Goal: Browse casually

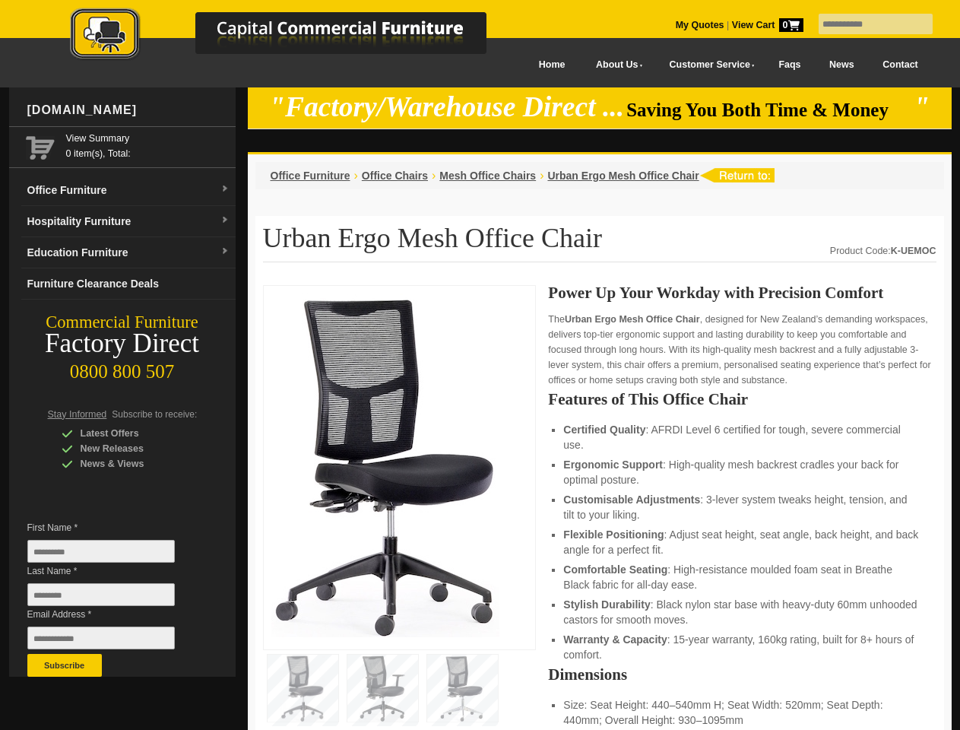
click at [866, 24] on input "text" at bounding box center [875, 24] width 114 height 21
click at [112, 598] on input "Last Name *" at bounding box center [100, 594] width 147 height 23
click at [65, 665] on button "Subscribe" at bounding box center [64, 665] width 74 height 23
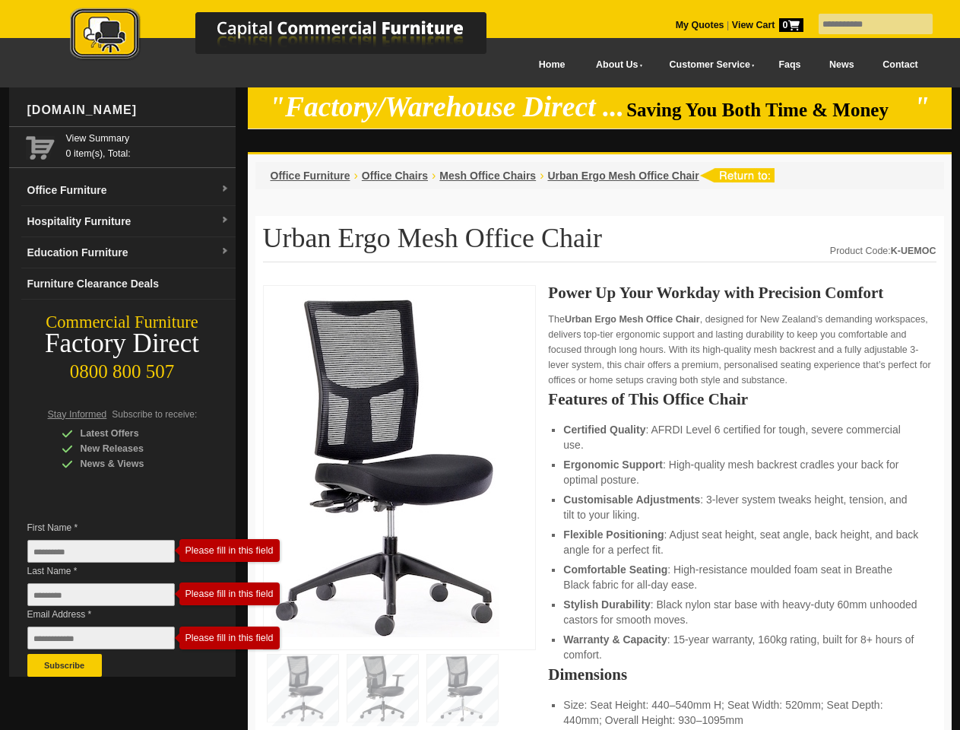
click at [600, 508] on li "Customisable Adjustments : 3-lever system tweaks height, tension, and tilt to y…" at bounding box center [741, 507] width 357 height 30
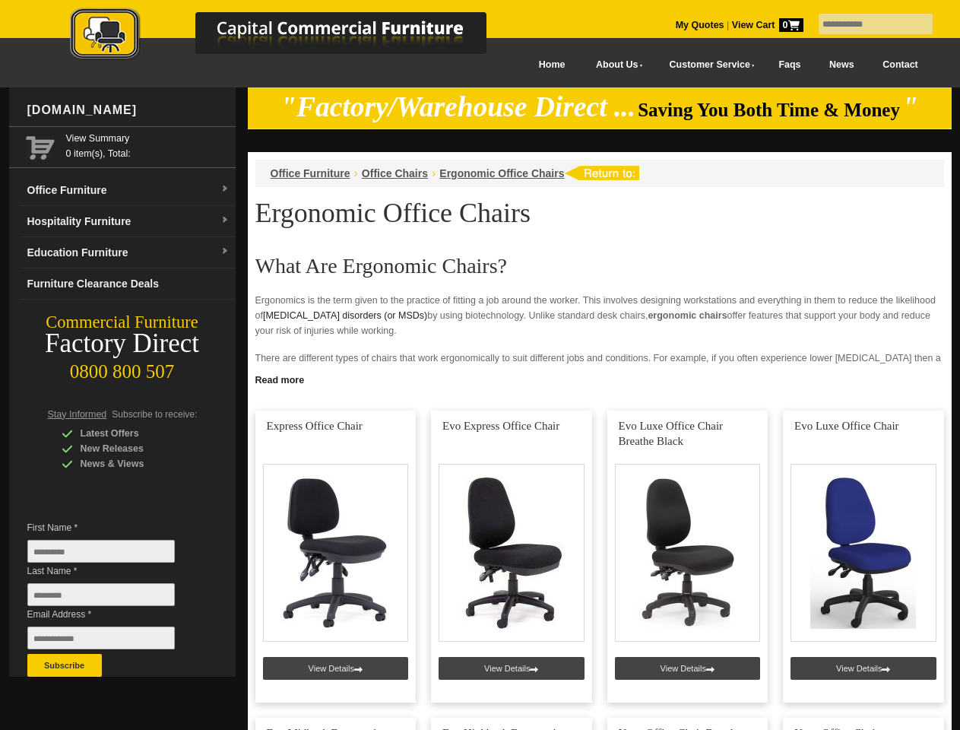
click at [866, 24] on input "text" at bounding box center [875, 24] width 114 height 21
click at [112, 598] on input "Last Name *" at bounding box center [100, 594] width 147 height 23
click at [65, 665] on button "Subscribe" at bounding box center [64, 665] width 74 height 23
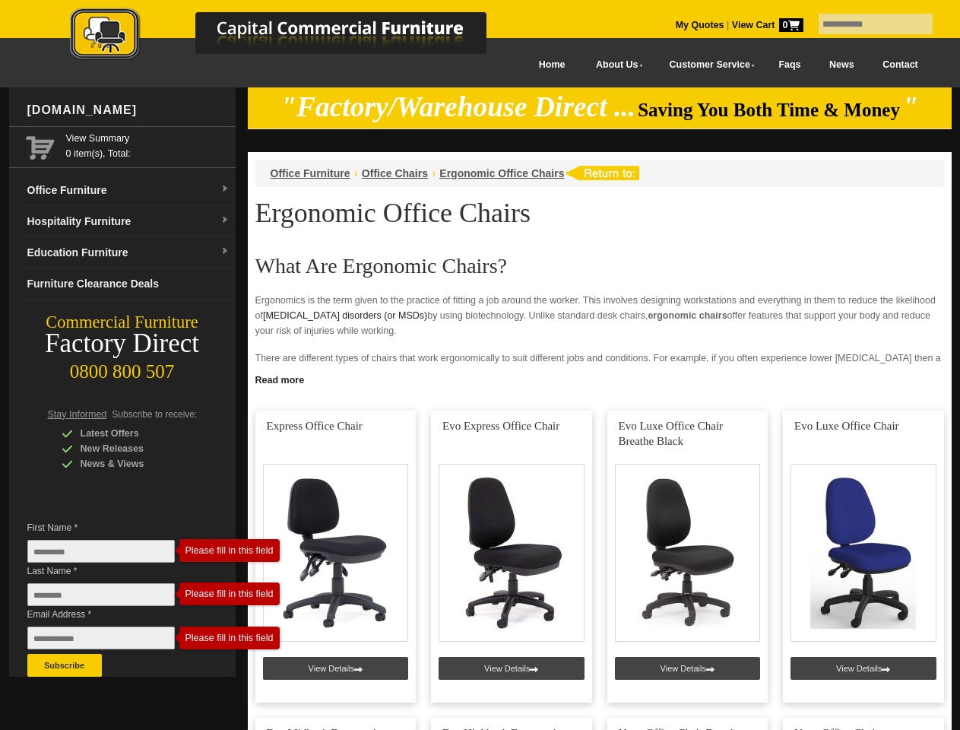
click at [600, 378] on link "Read more" at bounding box center [600, 378] width 704 height 19
